Goal: Task Accomplishment & Management: Use online tool/utility

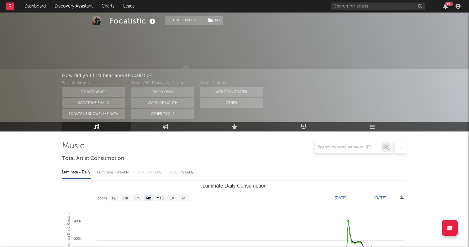
select select "6m"
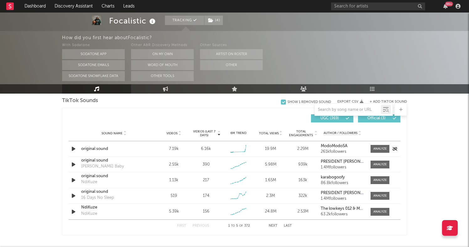
scroll to position [426, 0]
click at [386, 152] on div at bounding box center [379, 149] width 13 height 5
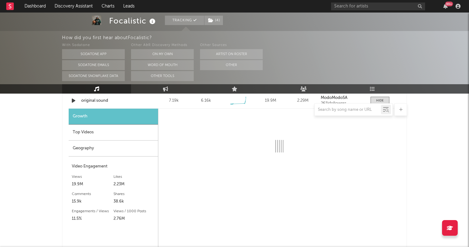
scroll to position [474, 0]
select select "6m"
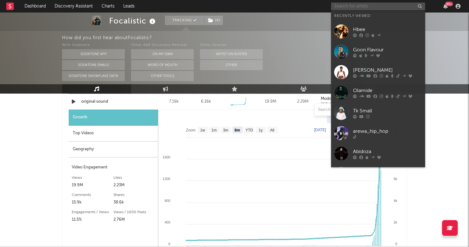
click at [376, 5] on input "text" at bounding box center [378, 7] width 94 height 8
paste input "Deestar za"
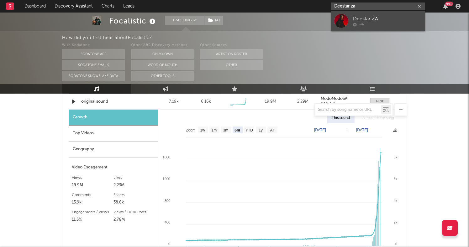
type input "Deestar za"
click at [370, 17] on div "Deestar ZA" at bounding box center [387, 19] width 69 height 8
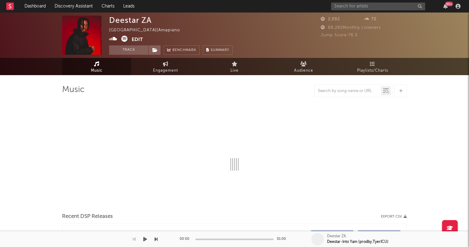
select select "1w"
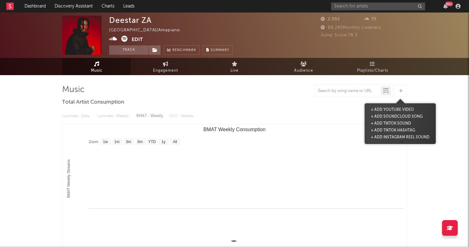
click at [400, 88] on div at bounding box center [400, 91] width 13 height 13
click at [399, 123] on button "+ Add TikTok Sound" at bounding box center [390, 123] width 43 height 7
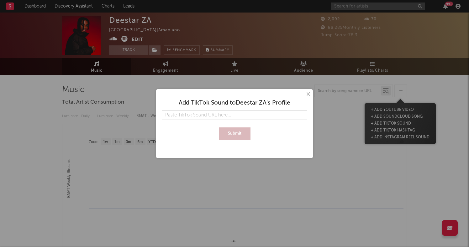
click at [235, 116] on input "text" at bounding box center [234, 115] width 145 height 9
type input "https://www.tiktok.com/music/original-sound-7520911013178821382?_d=secCgYIASAHK…"
click at [238, 136] on button "Submit" at bounding box center [235, 134] width 32 height 13
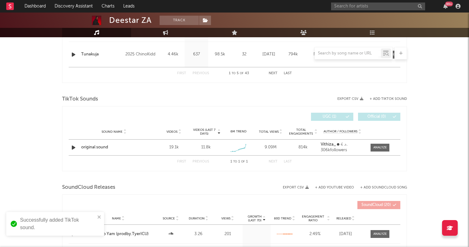
scroll to position [372, 0]
click at [380, 149] on div at bounding box center [379, 147] width 13 height 5
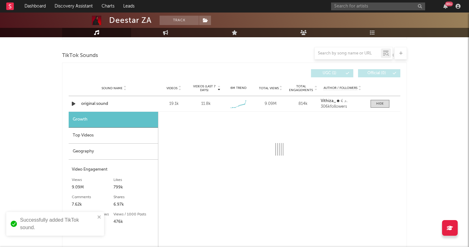
scroll to position [420, 0]
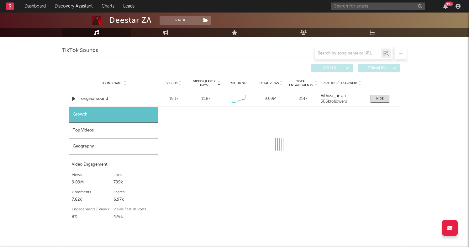
select select "1w"
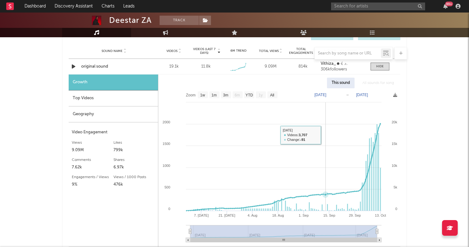
scroll to position [450, 0]
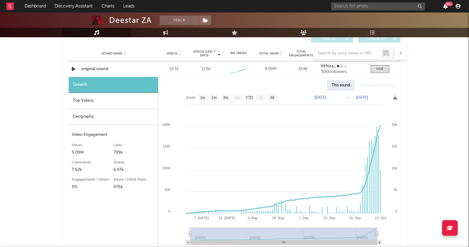
click at [447, 7] on icon "button" at bounding box center [445, 6] width 4 height 5
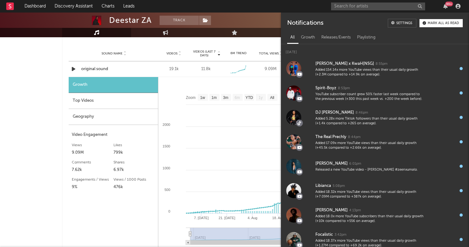
click at [441, 20] on button "Mark all as read" at bounding box center [440, 23] width 43 height 8
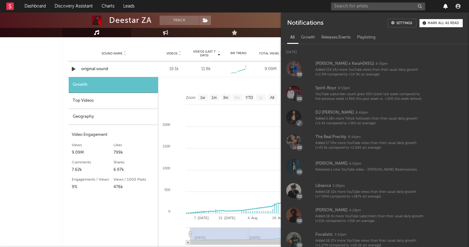
click at [446, 6] on icon "button" at bounding box center [445, 6] width 4 height 5
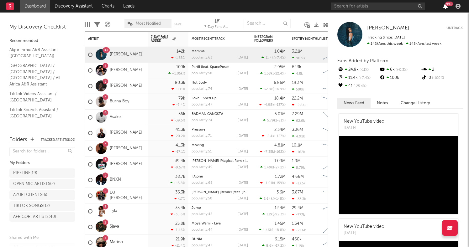
click at [446, 6] on icon "button" at bounding box center [445, 6] width 4 height 5
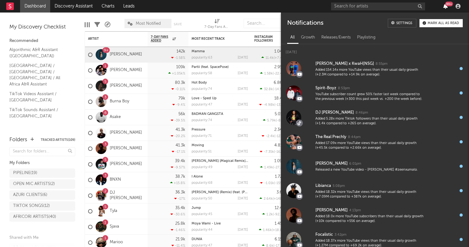
click at [446, 6] on icon "button" at bounding box center [445, 6] width 4 height 5
